Goal: Find specific page/section: Locate a particular part of the current website

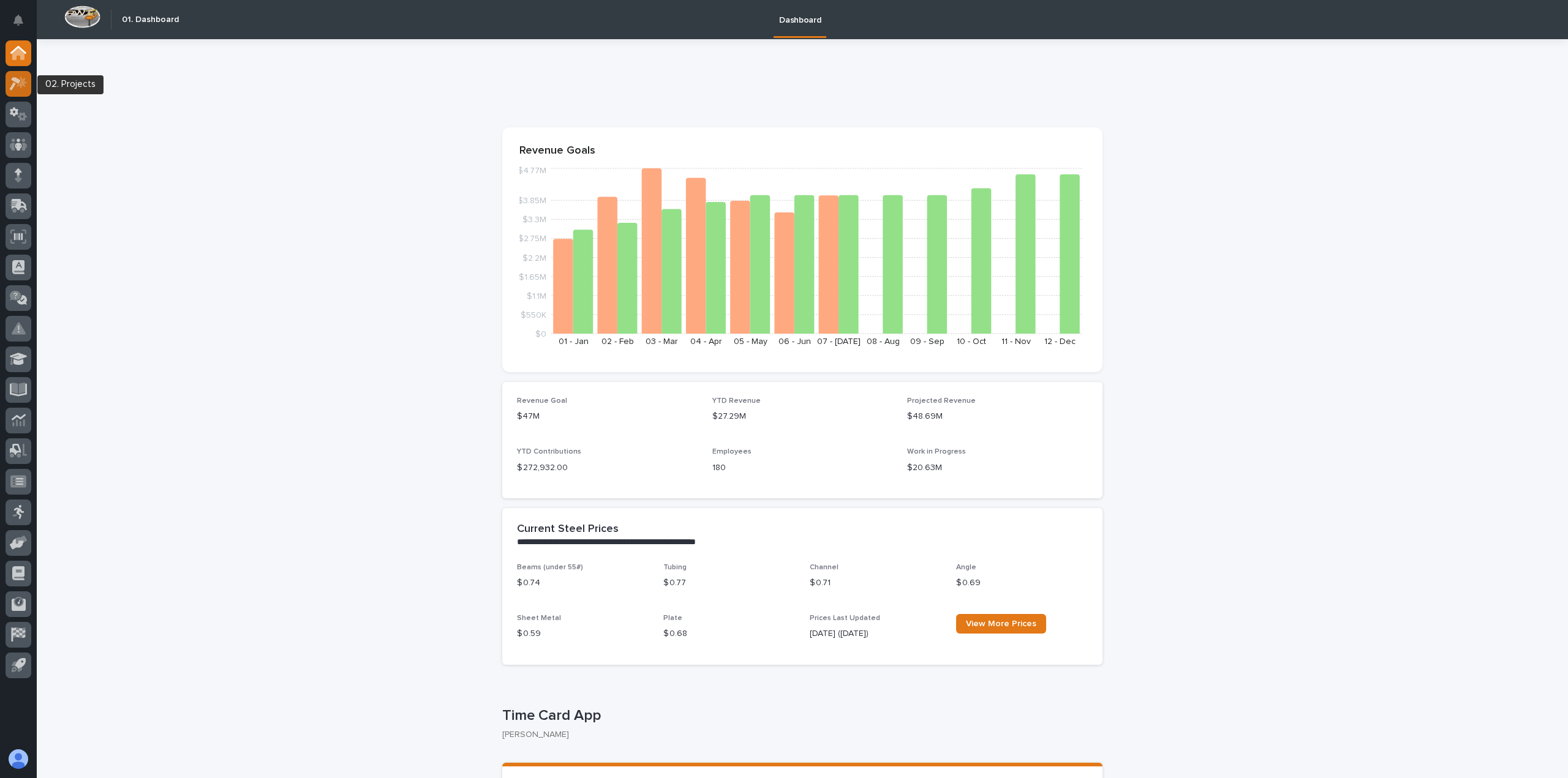
click at [30, 87] on div at bounding box center [19, 84] width 26 height 26
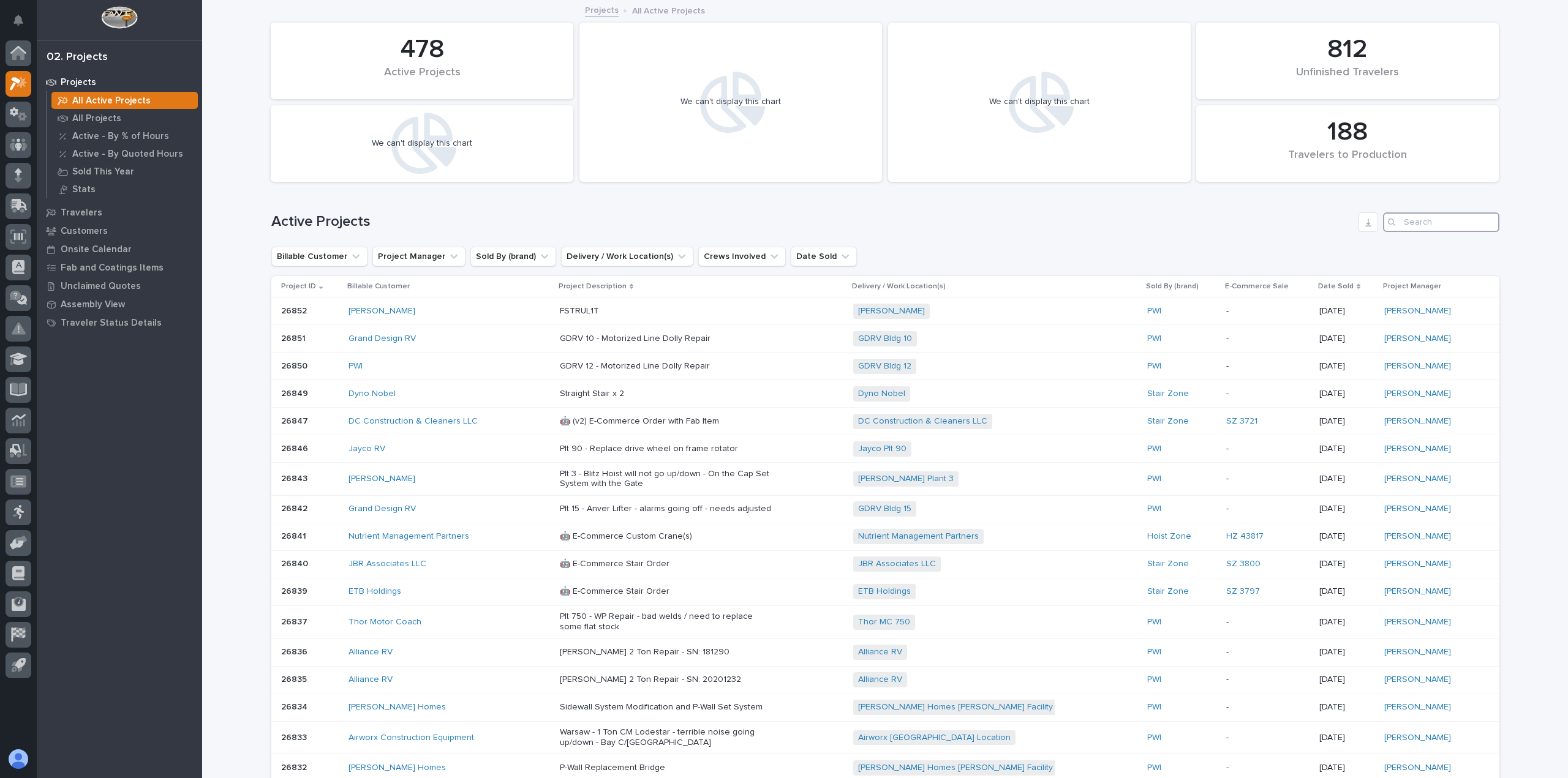
click at [1406, 222] on input "Search" at bounding box center [1440, 222] width 116 height 19
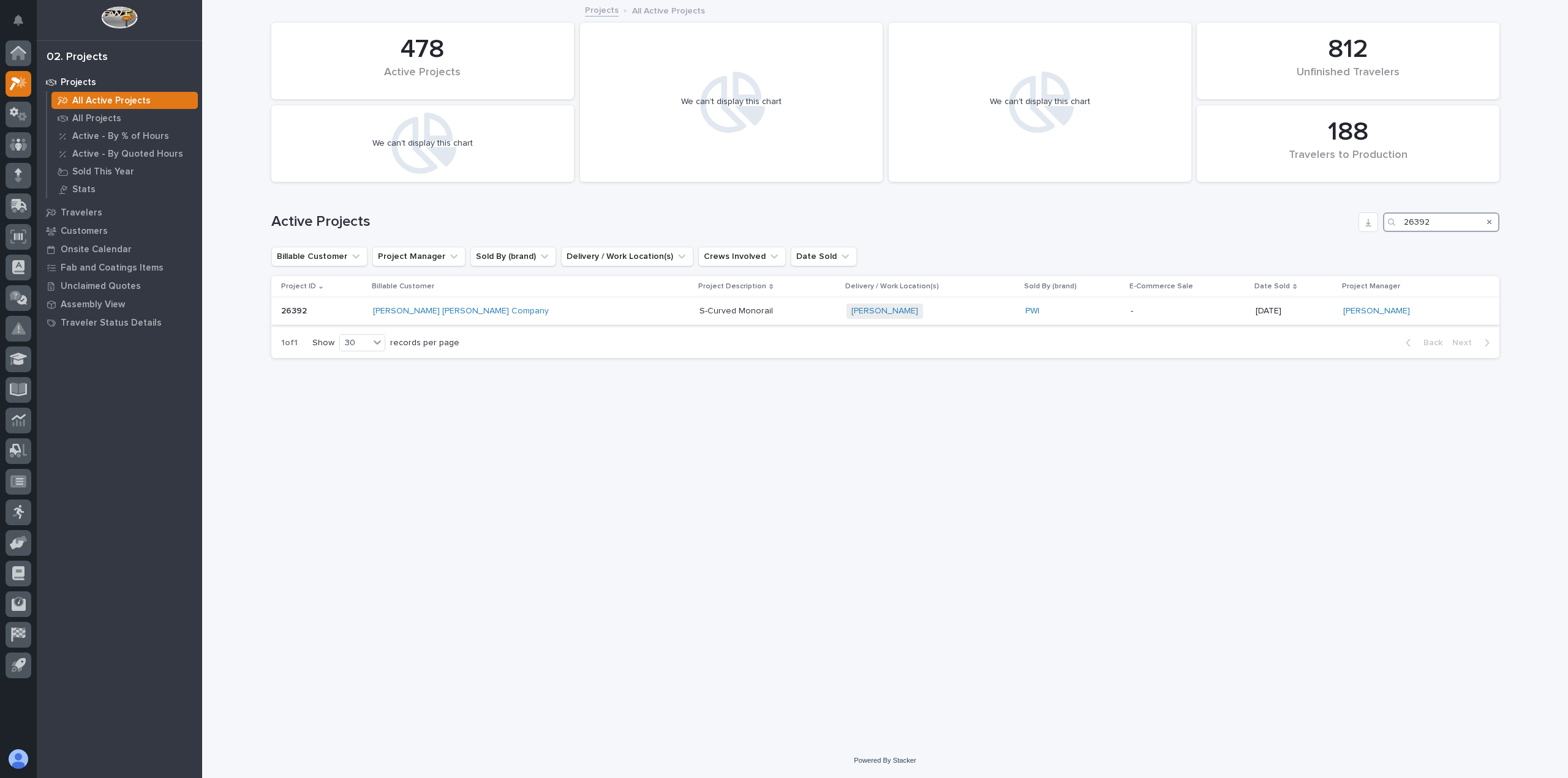
type input "26392"
click at [700, 305] on div "S-Curved Monorail" at bounding box center [767, 310] width 136 height 13
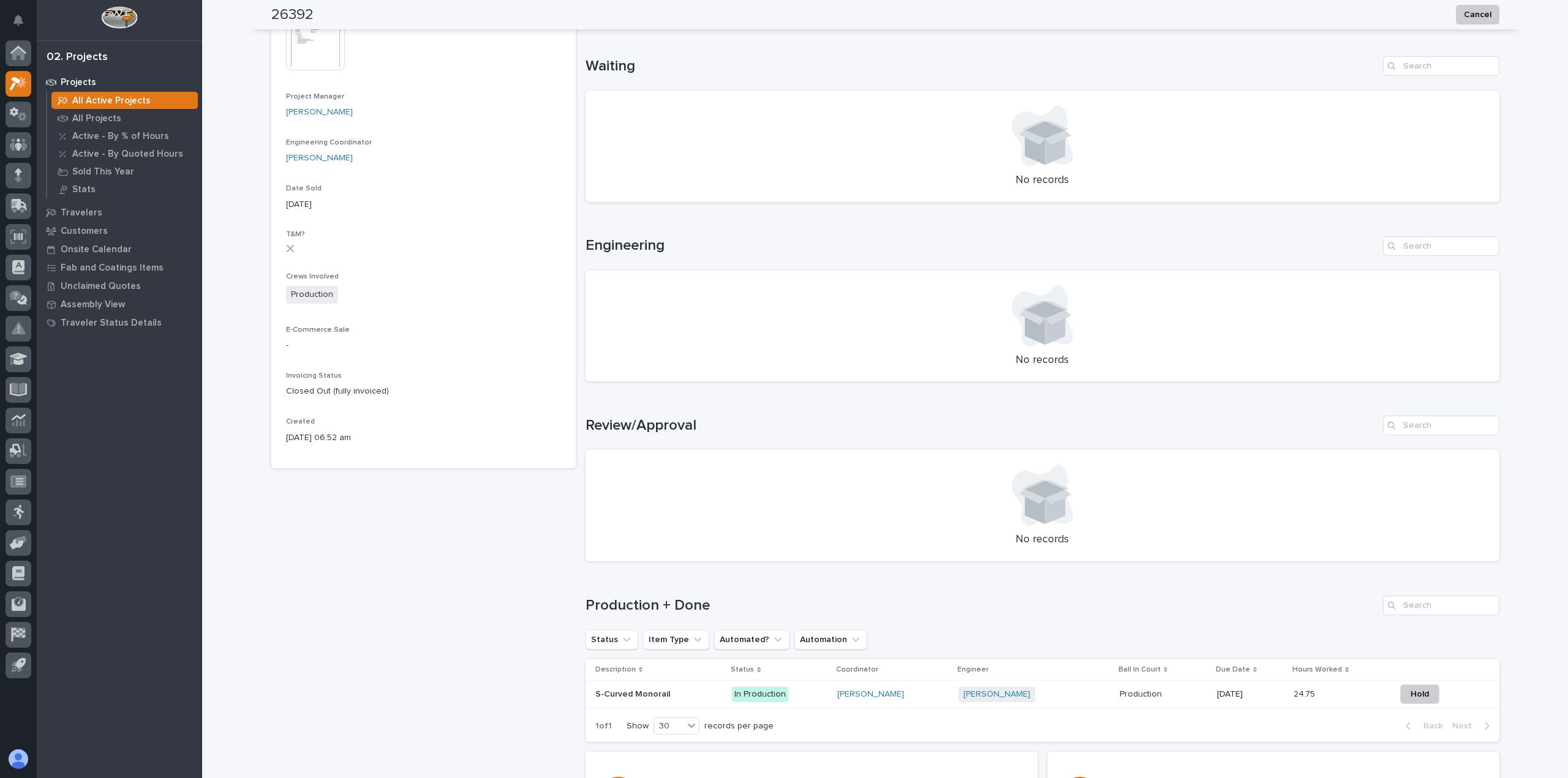
scroll to position [474, 0]
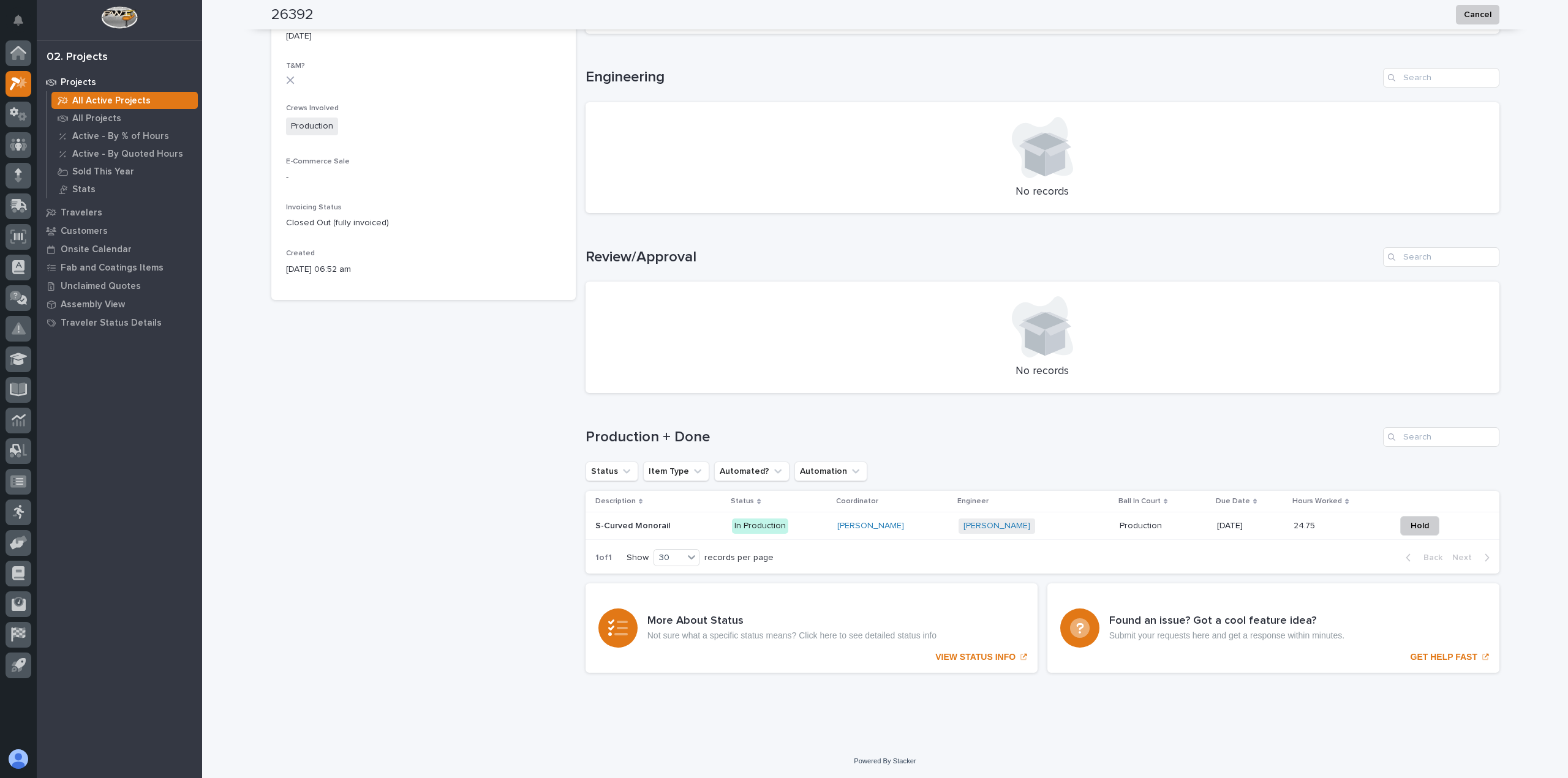
click at [623, 516] on div "S-Curved Monorail S-Curved Monorail" at bounding box center [658, 526] width 127 height 20
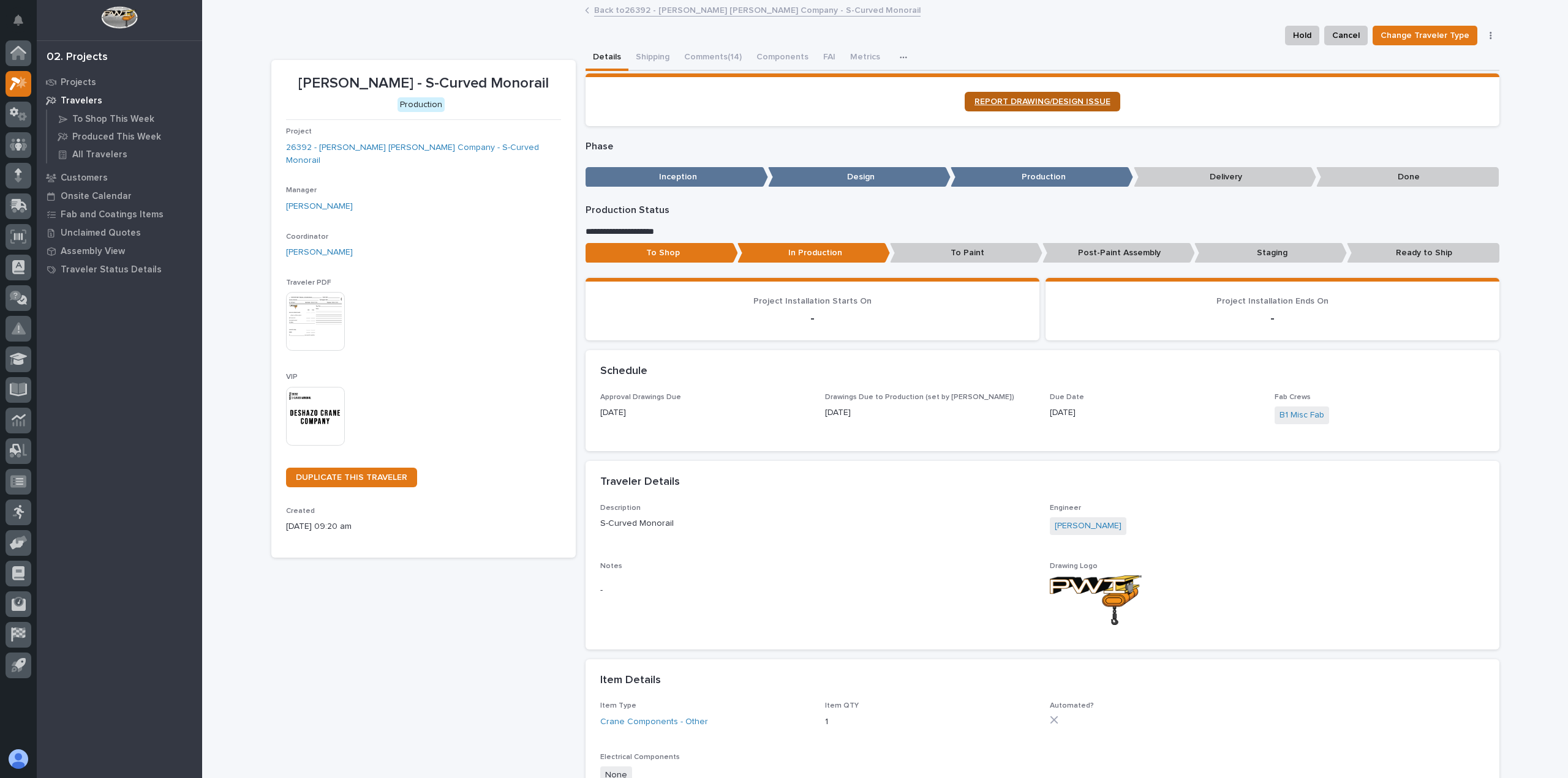
click at [1012, 108] on link "REPORT DRAWING/DESIGN ISSUE" at bounding box center [1042, 101] width 155 height 19
